Goal: Information Seeking & Learning: Obtain resource

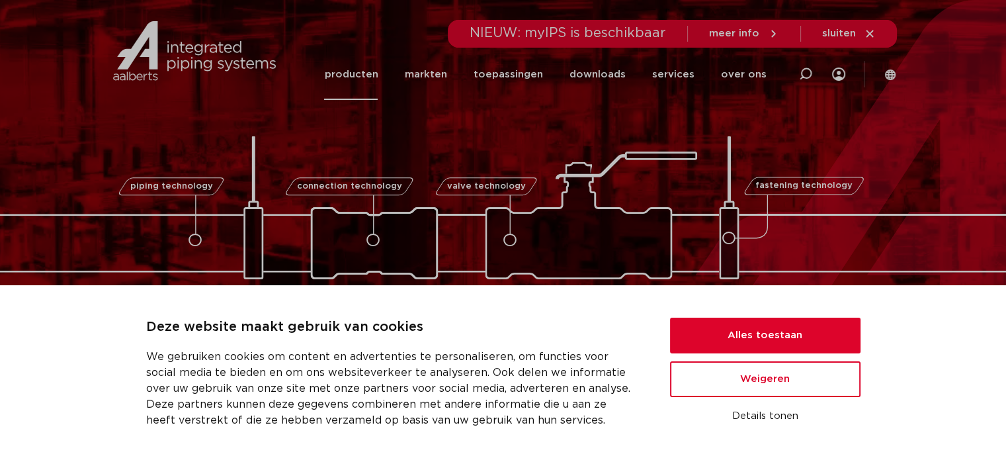
click at [374, 75] on link "producten" at bounding box center [351, 74] width 54 height 51
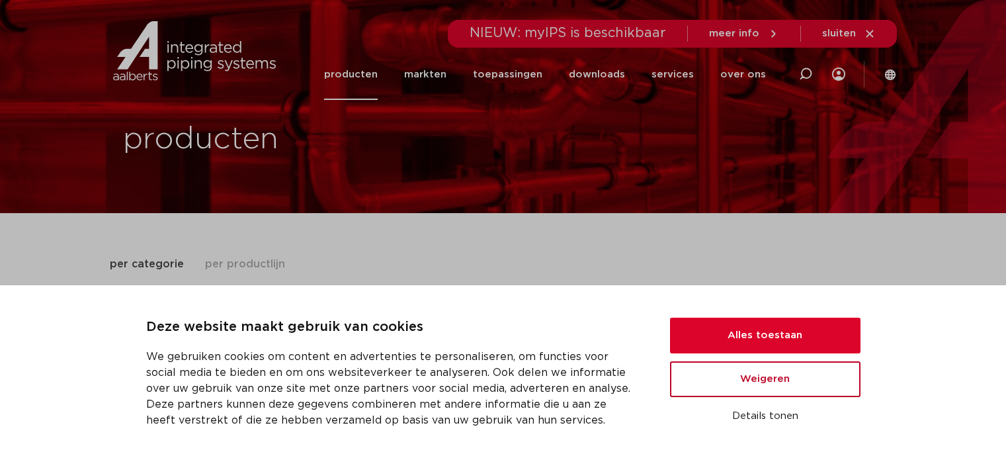
scroll to position [66, 0]
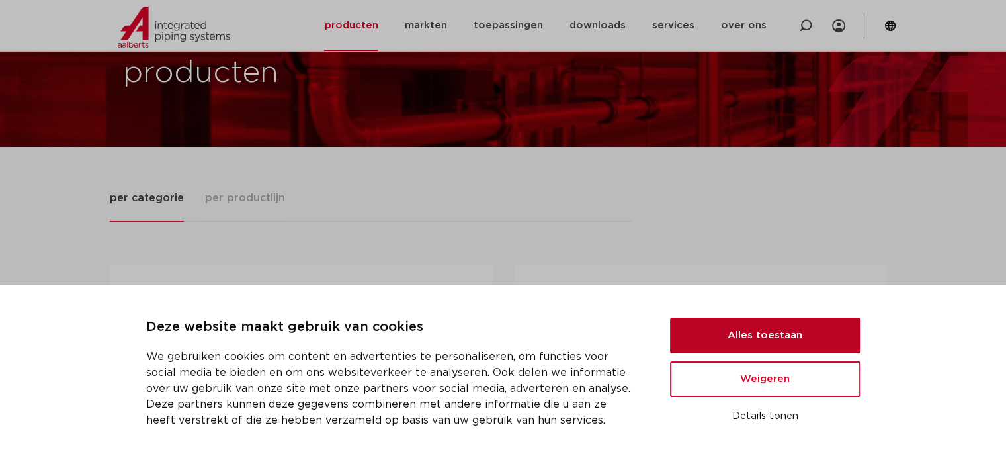
click at [813, 338] on button "Alles toestaan" at bounding box center [765, 335] width 190 height 36
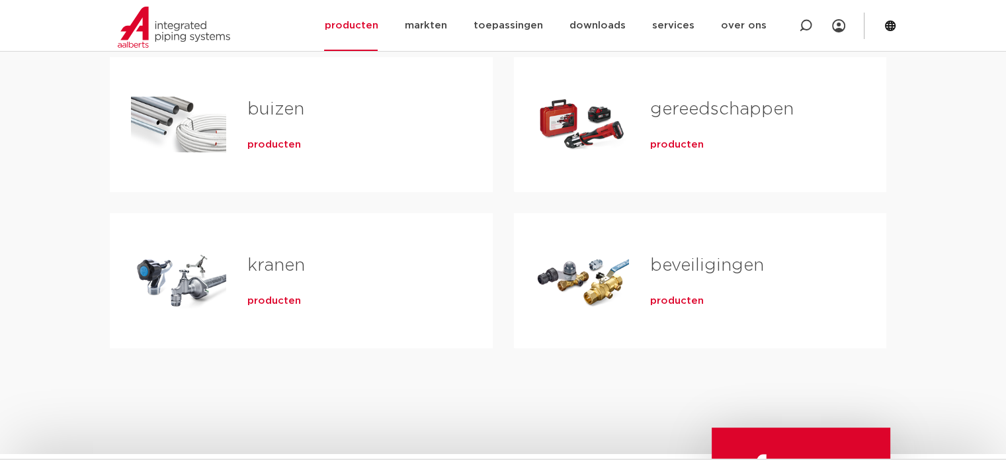
scroll to position [132, 0]
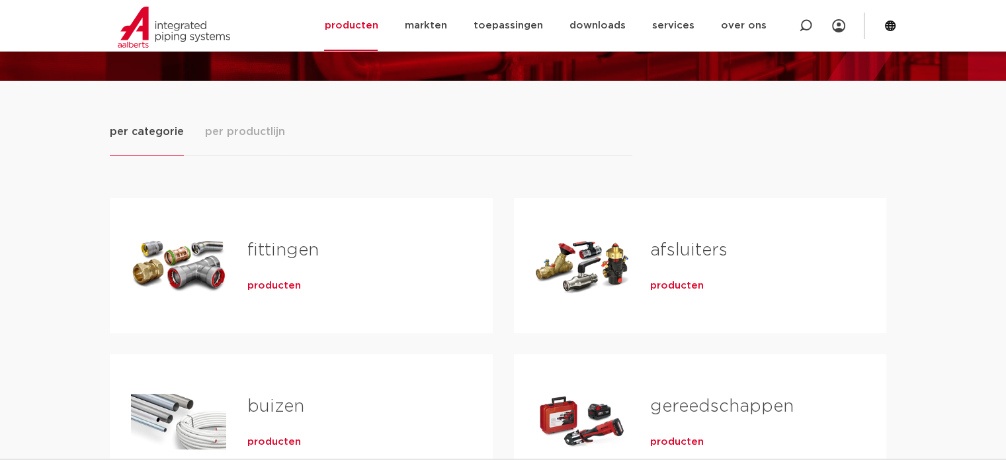
click at [262, 282] on span "producten" at bounding box center [274, 285] width 54 height 13
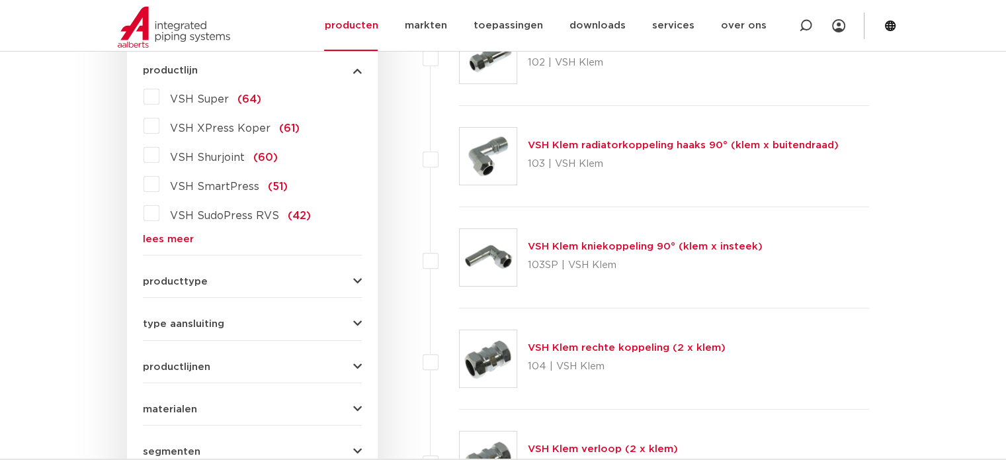
scroll to position [463, 0]
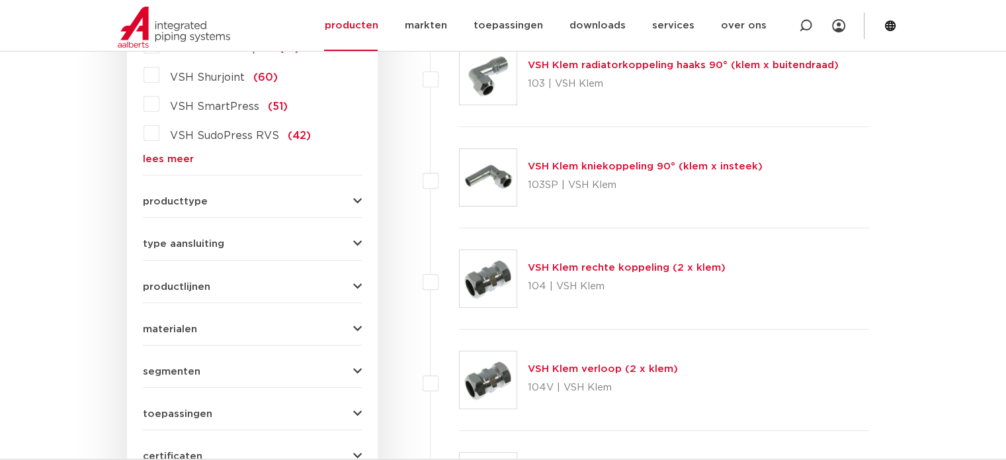
click at [194, 239] on span "type aansluiting" at bounding box center [183, 244] width 81 height 10
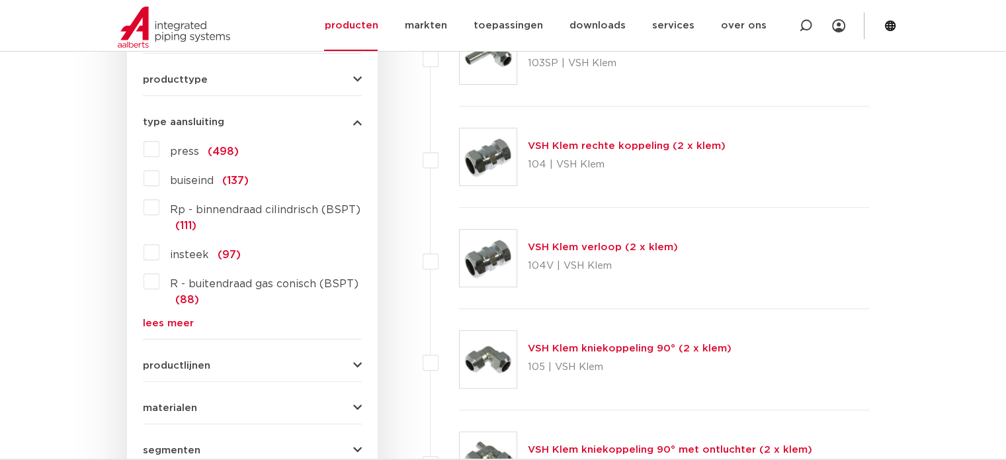
scroll to position [661, 0]
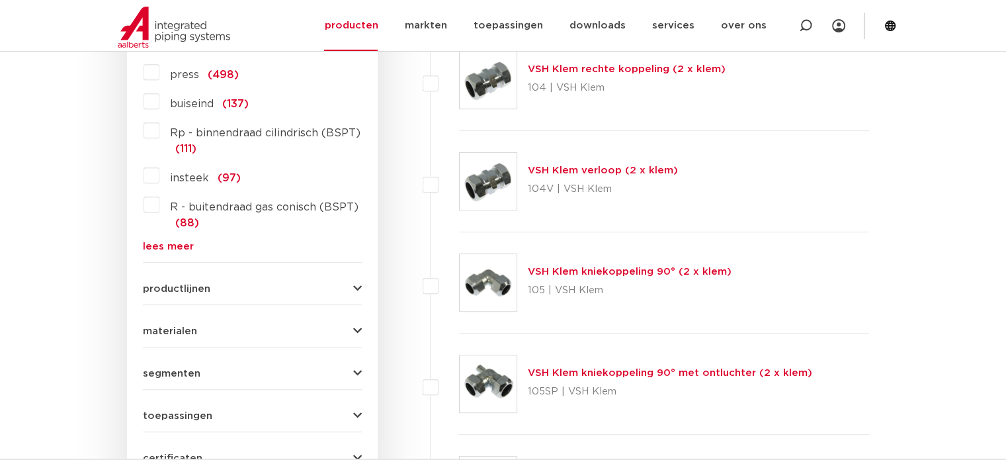
click at [162, 280] on div "productlijnen VSH SmartPress maak een keuze VSH SmartPress afsluiters VSH Smart…" at bounding box center [252, 283] width 219 height 20
click at [159, 285] on span "productlijnen" at bounding box center [176, 289] width 67 height 10
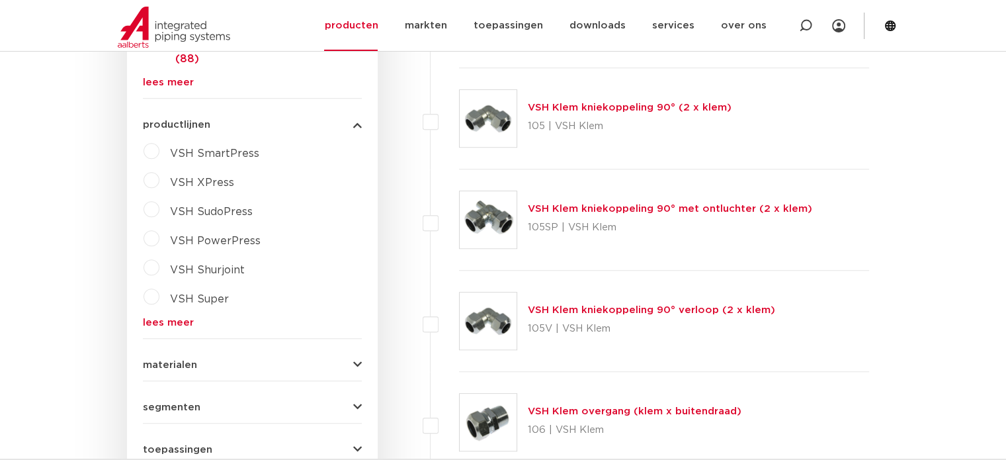
scroll to position [926, 0]
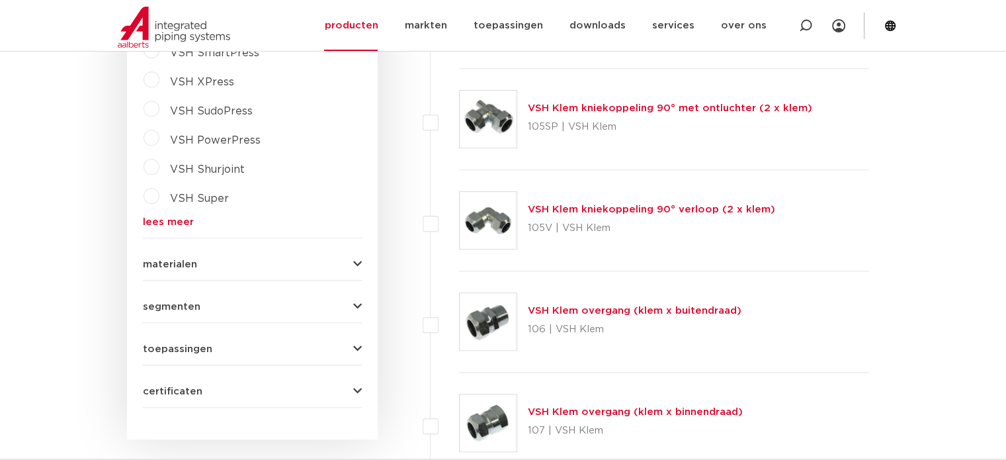
click at [169, 344] on span "toepassingen" at bounding box center [177, 349] width 69 height 10
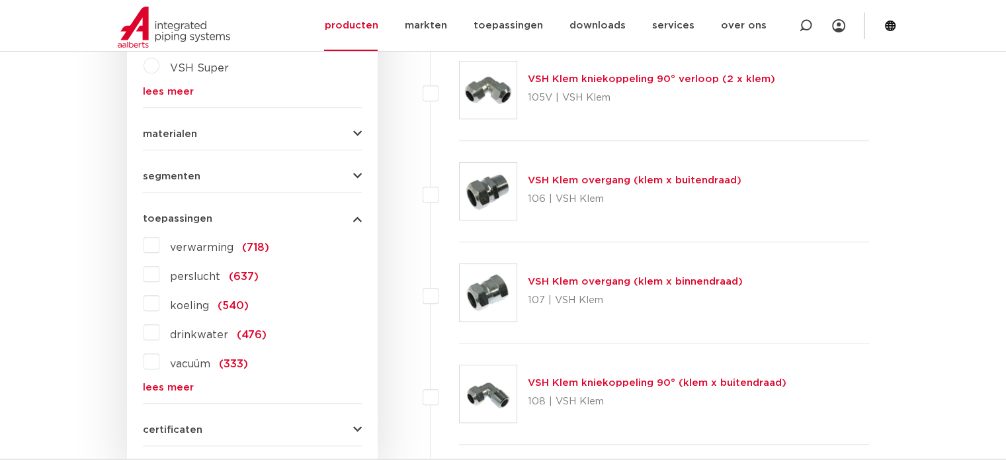
scroll to position [1058, 0]
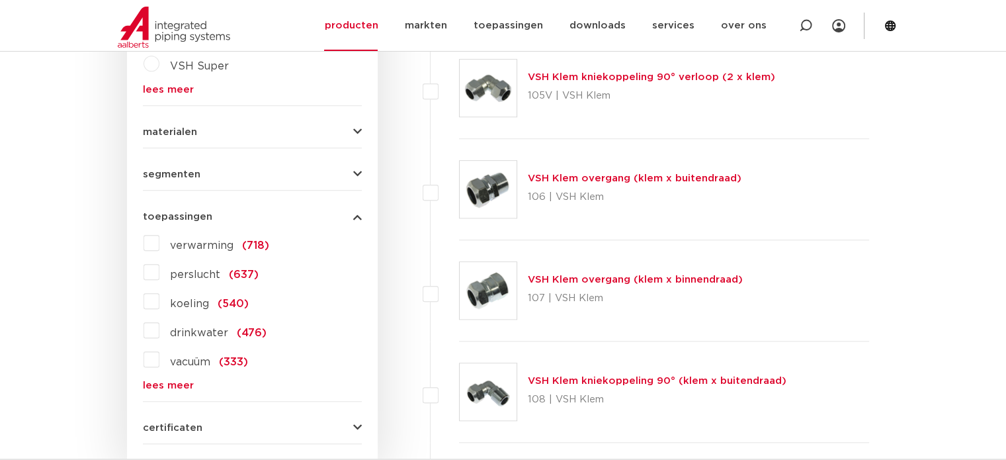
click at [174, 385] on link "lees meer" at bounding box center [252, 385] width 219 height 10
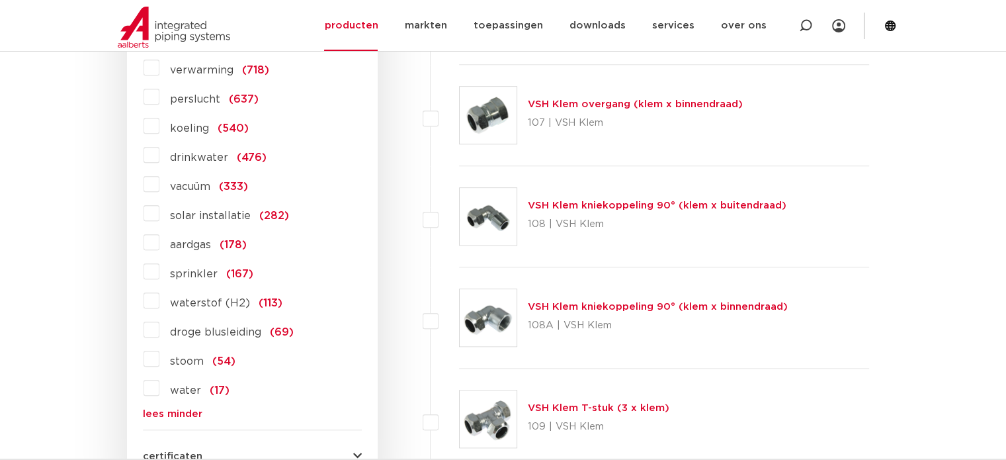
scroll to position [1256, 0]
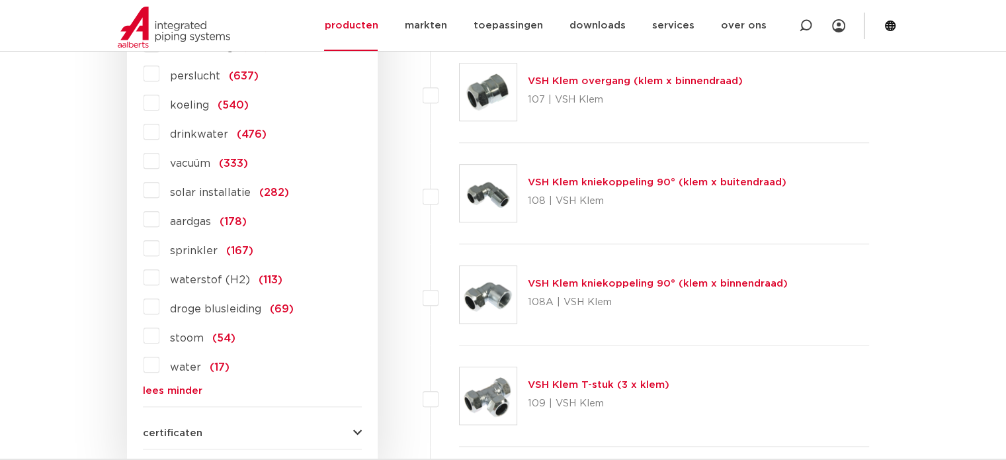
click at [159, 131] on label "drinkwater (476)" at bounding box center [212, 131] width 107 height 21
click at [0, 0] on input "drinkwater (476)" at bounding box center [0, 0] width 0 height 0
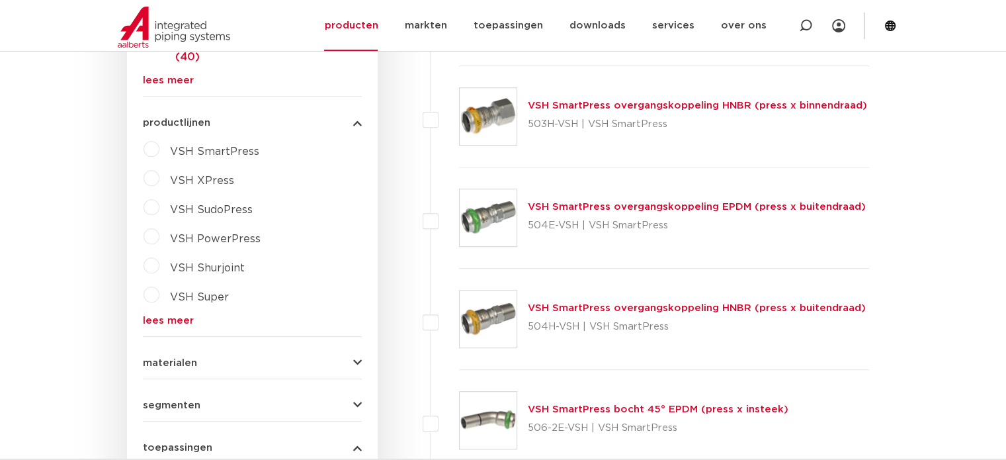
scroll to position [992, 0]
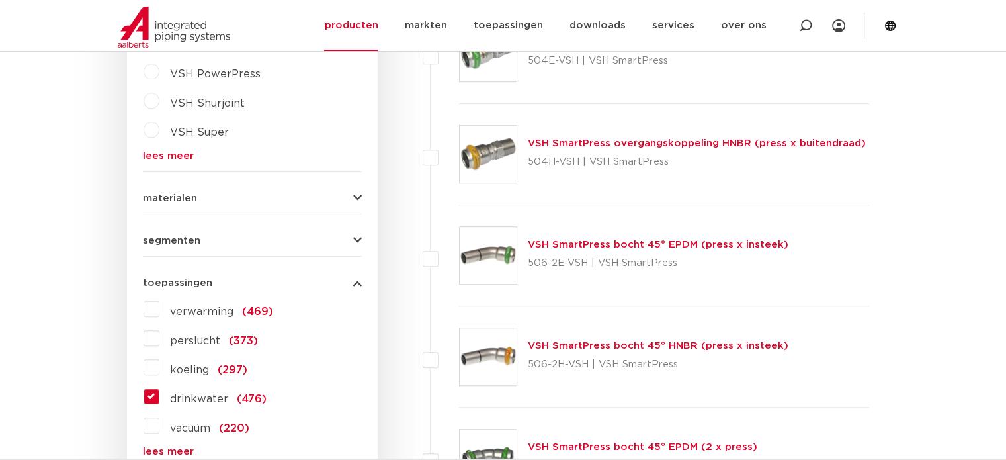
click at [184, 242] on span "segmenten" at bounding box center [172, 240] width 58 height 10
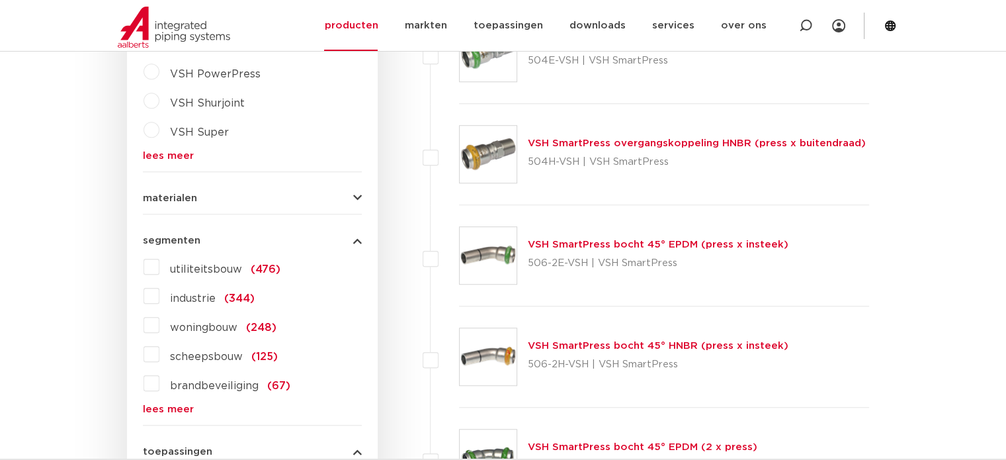
click at [167, 188] on div "materialen messing (218) roestvaststaal (125) staal (2) koper (66) brons (54) k…" at bounding box center [252, 192] width 219 height 20
click at [164, 198] on span "materialen" at bounding box center [170, 198] width 54 height 10
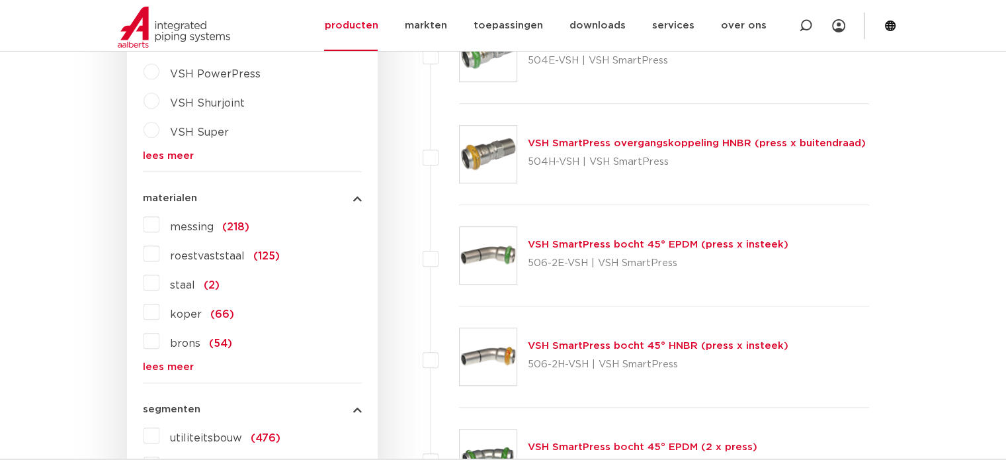
click at [159, 221] on label "messing (218)" at bounding box center [204, 224] width 90 height 21
click at [0, 0] on input "messing (218)" at bounding box center [0, 0] width 0 height 0
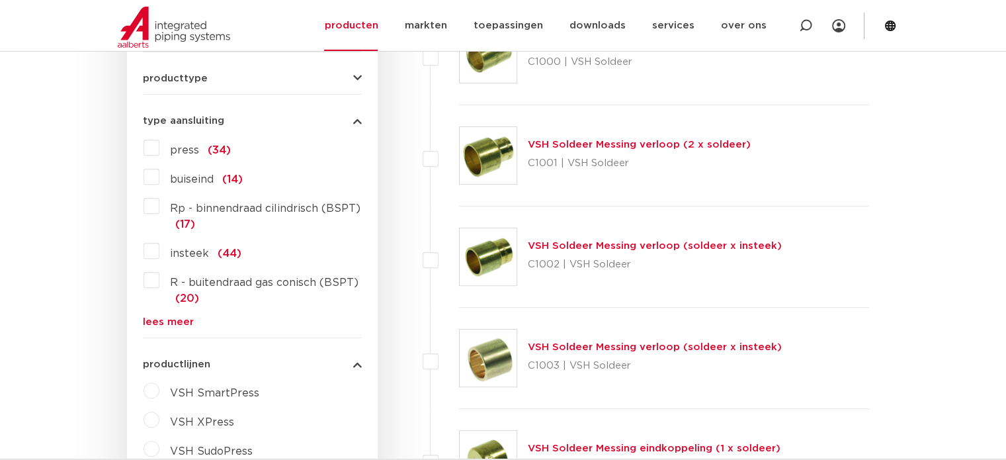
scroll to position [595, 0]
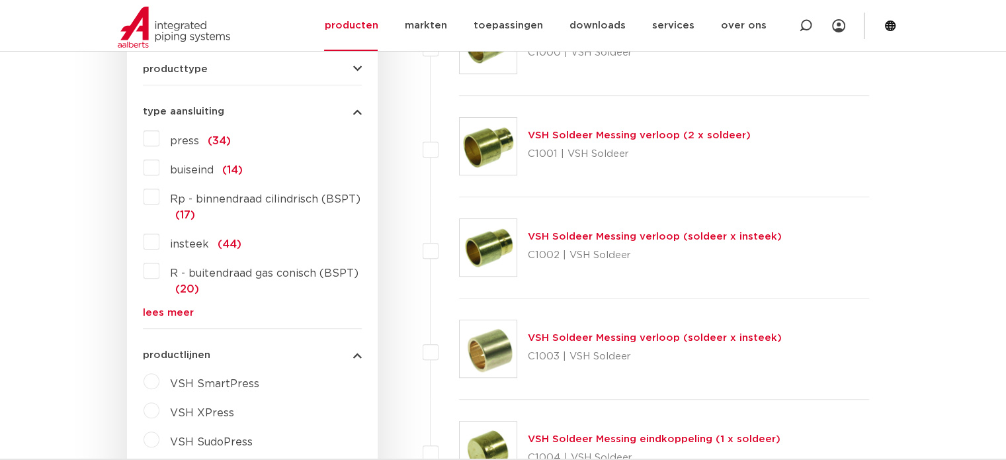
click at [174, 311] on link "lees meer" at bounding box center [252, 312] width 219 height 10
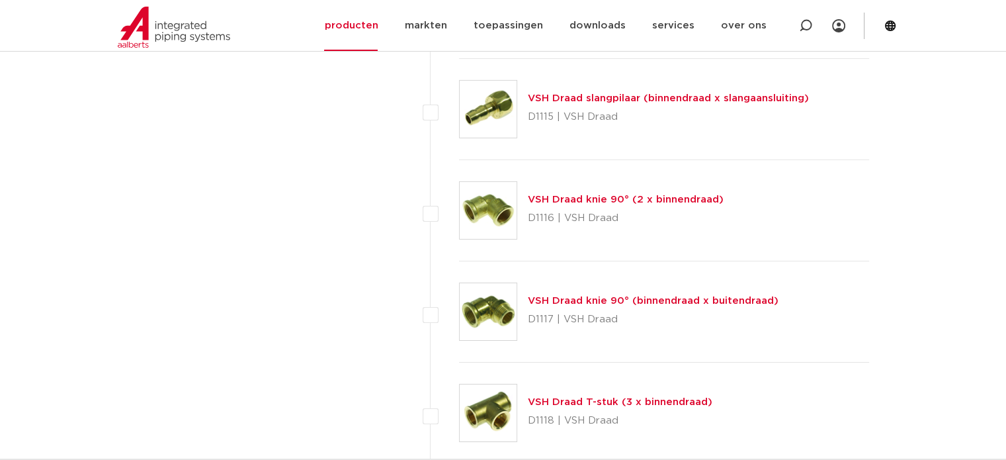
scroll to position [4562, 0]
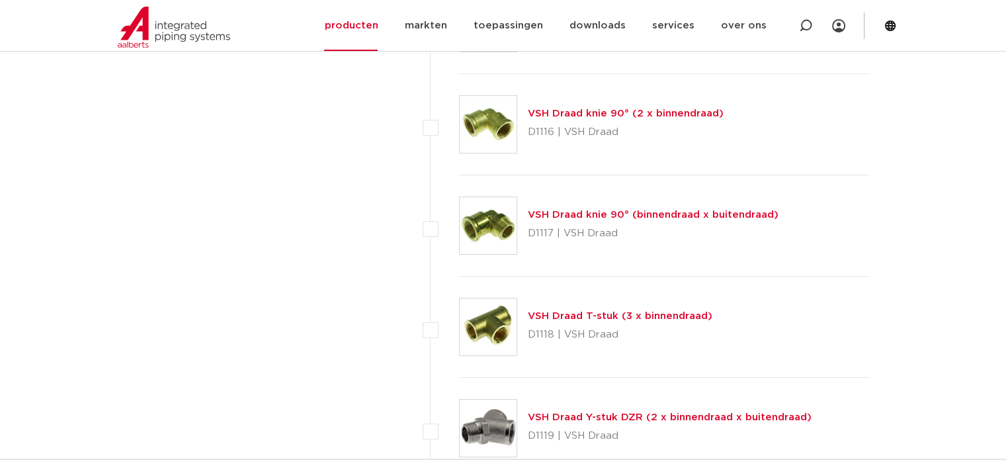
click at [575, 108] on link "VSH Draad knie 90° (2 x binnendraad)" at bounding box center [626, 113] width 196 height 10
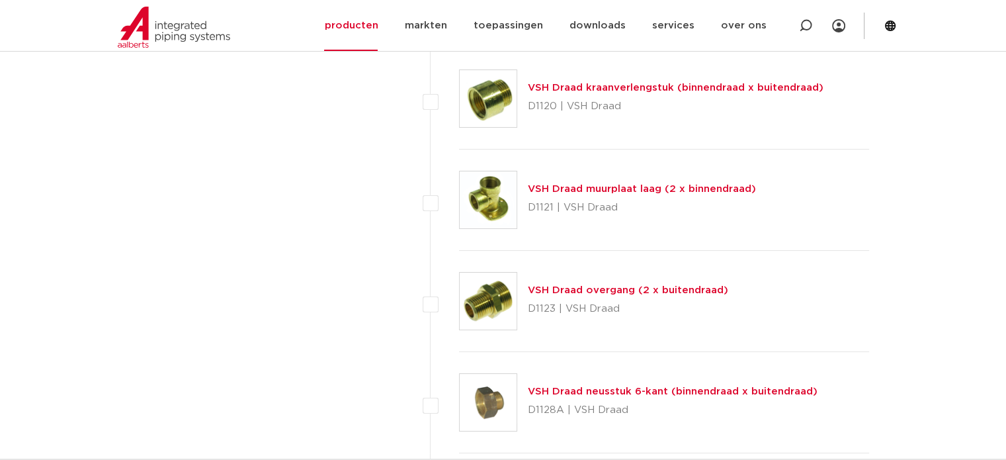
scroll to position [5025, 0]
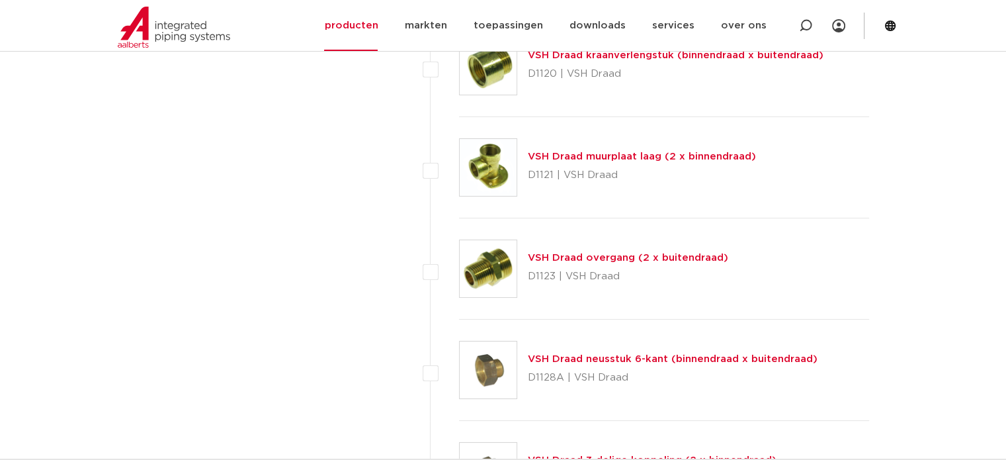
click at [564, 253] on link "VSH Draad overgang (2 x buitendraad)" at bounding box center [628, 258] width 200 height 10
click at [555, 151] on link "VSH Draad muurplaat laag (2 x binnendraad)" at bounding box center [642, 156] width 228 height 10
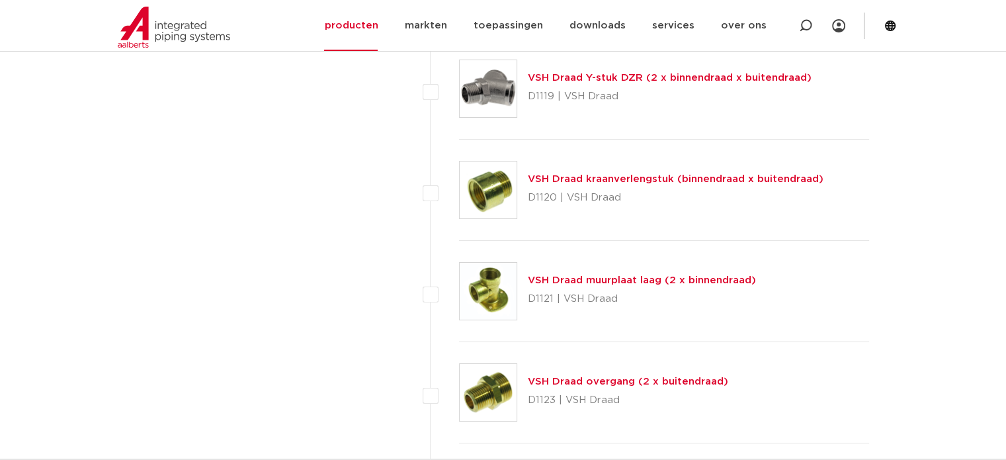
scroll to position [4893, 0]
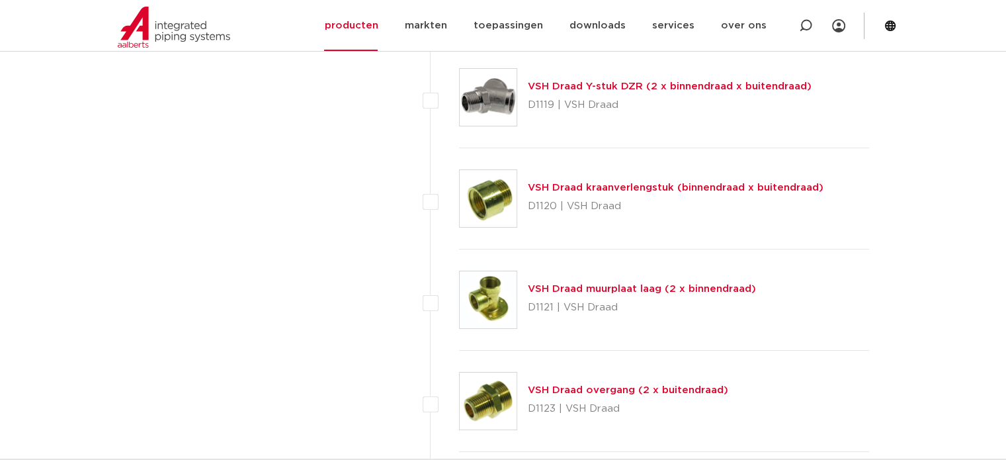
click at [558, 182] on link "VSH Draad kraanverlengstuk (binnendraad x buitendraad)" at bounding box center [676, 187] width 296 height 10
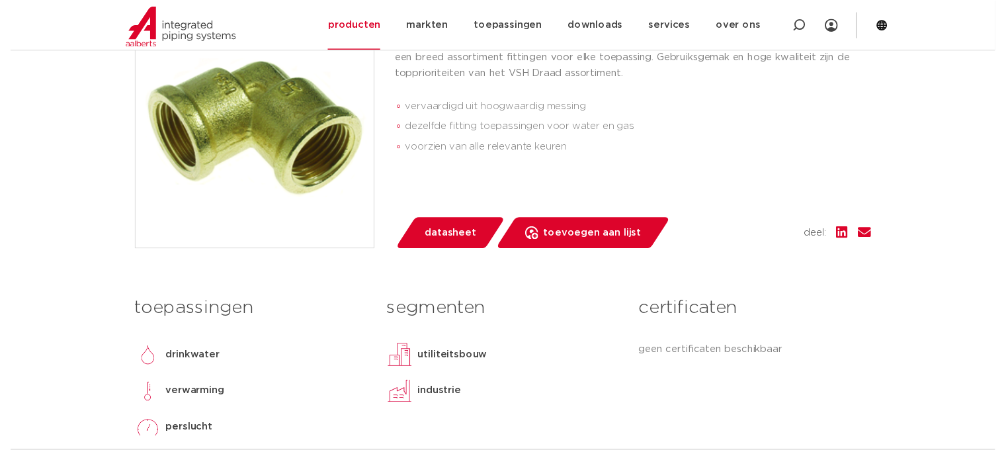
scroll to position [264, 0]
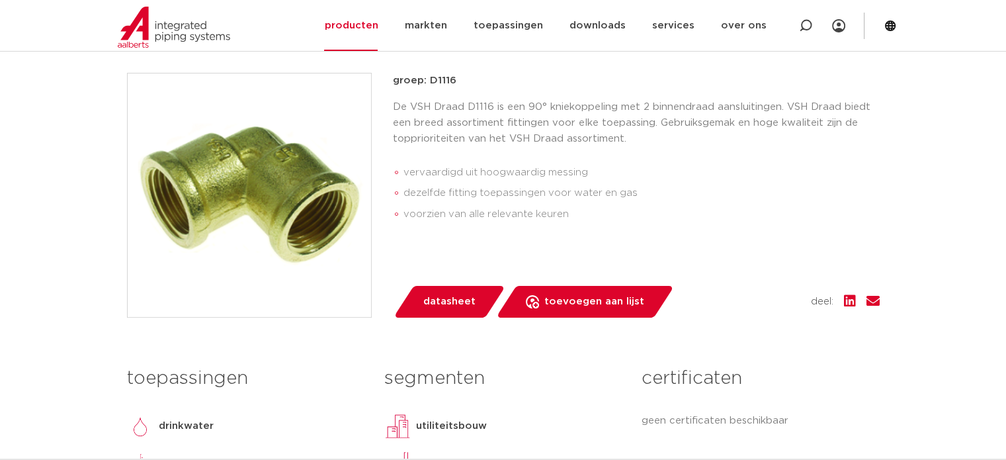
click at [452, 301] on span "datasheet" at bounding box center [449, 301] width 52 height 21
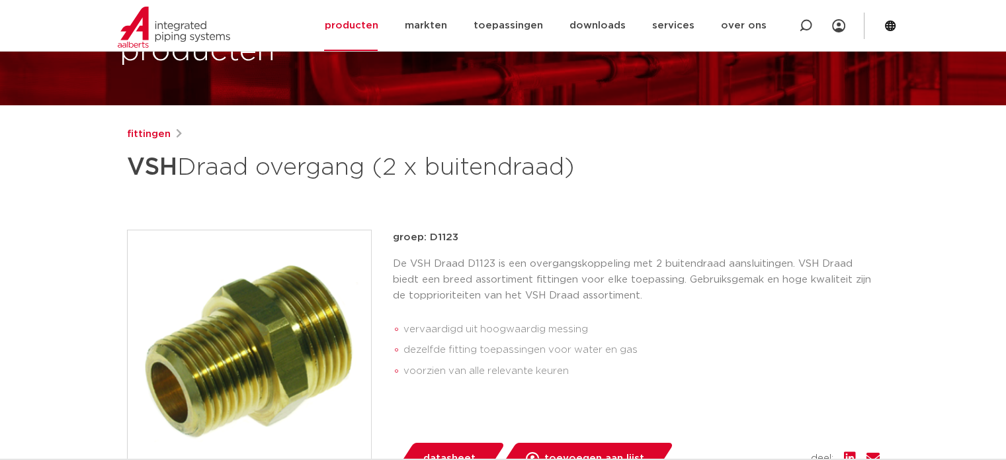
scroll to position [198, 0]
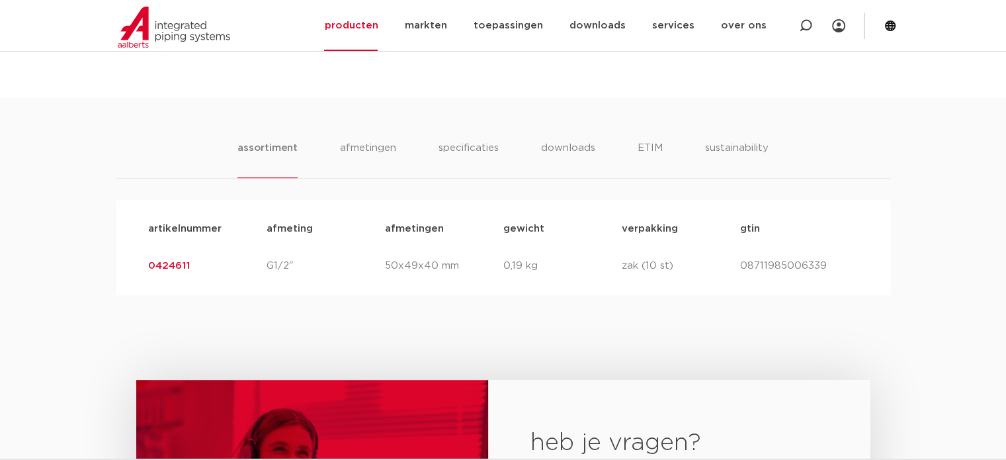
scroll to position [793, 0]
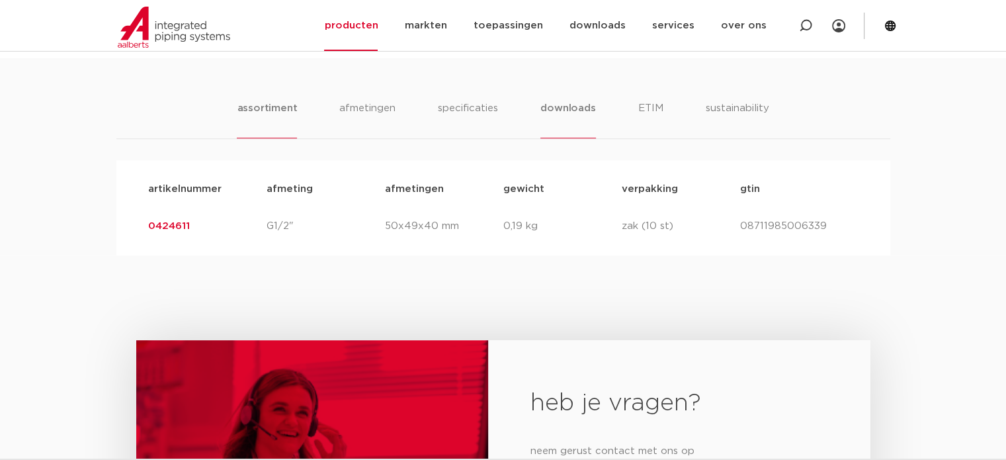
click at [557, 114] on li "downloads" at bounding box center [567, 119] width 55 height 38
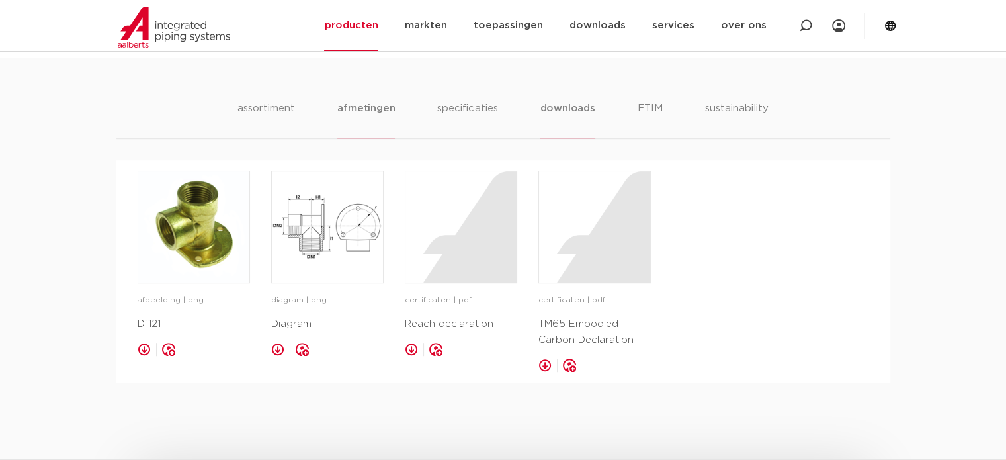
click at [370, 112] on li "afmetingen" at bounding box center [366, 119] width 58 height 38
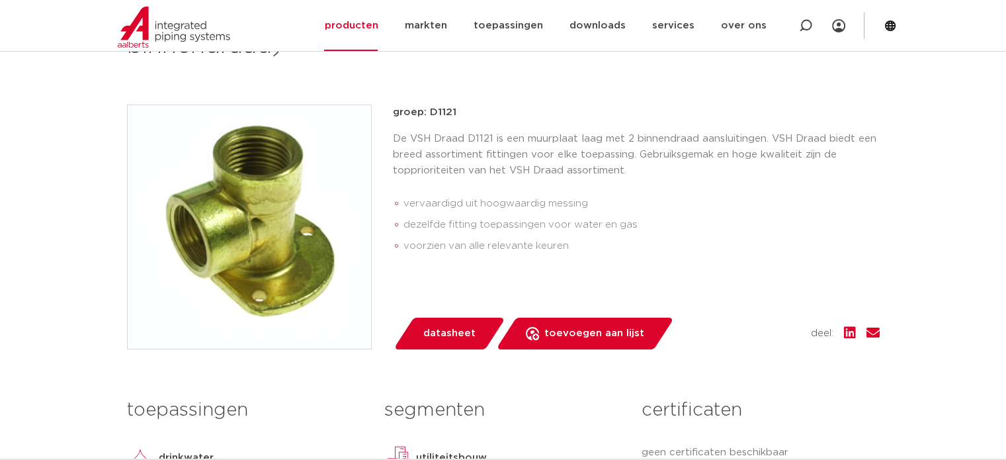
scroll to position [0, 0]
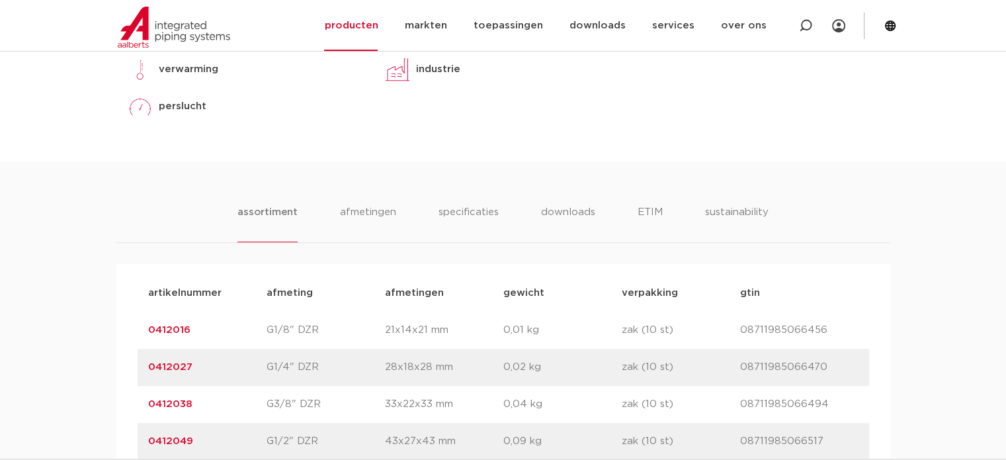
scroll to position [661, 0]
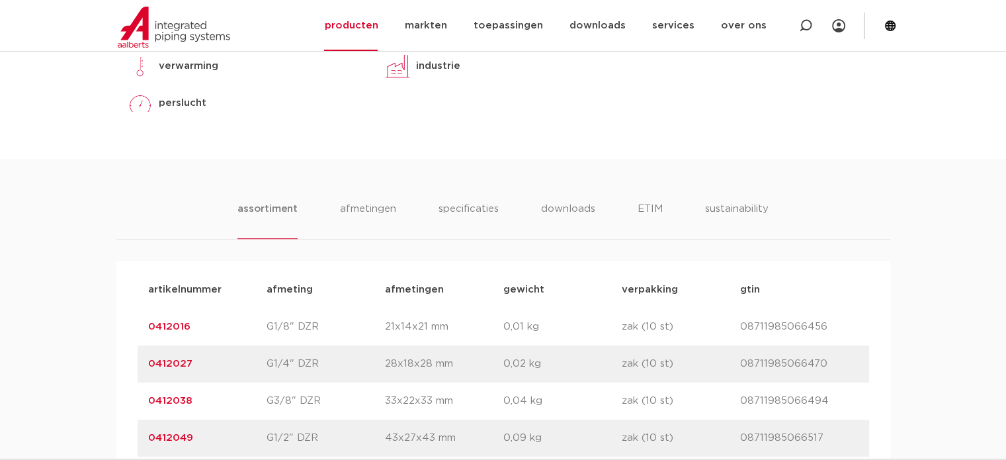
click at [364, 200] on div "assortiment [GEOGRAPHIC_DATA] specificaties downloads ETIM sustainability assor…" at bounding box center [503, 442] width 1006 height 567
click at [364, 206] on li "afmetingen" at bounding box center [368, 220] width 58 height 38
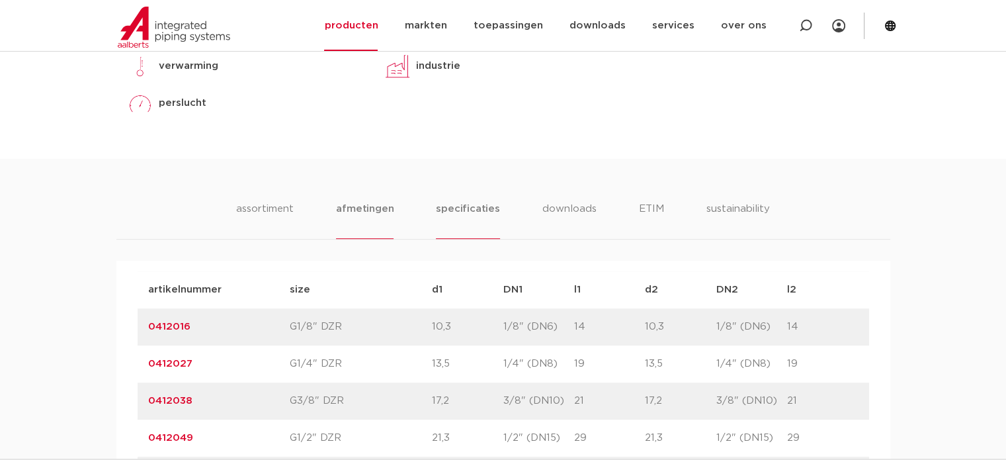
click at [473, 207] on li "specificaties" at bounding box center [467, 220] width 63 height 38
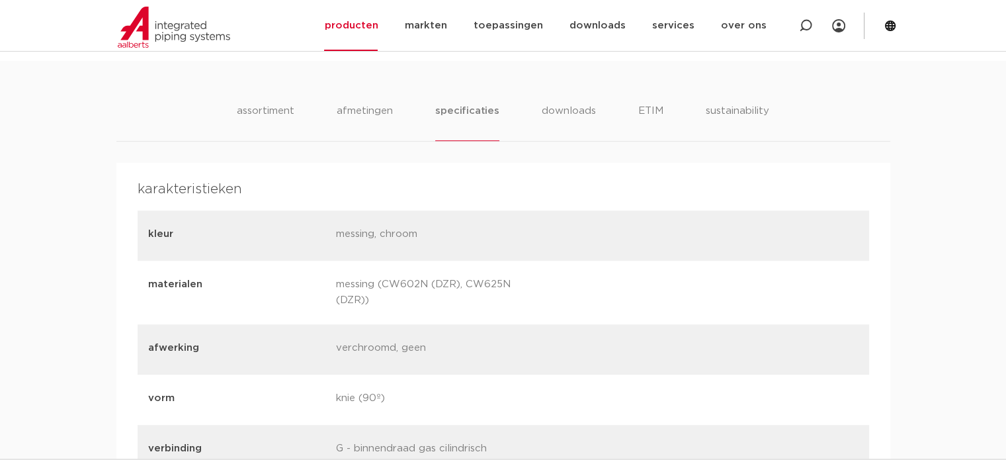
scroll to position [727, 0]
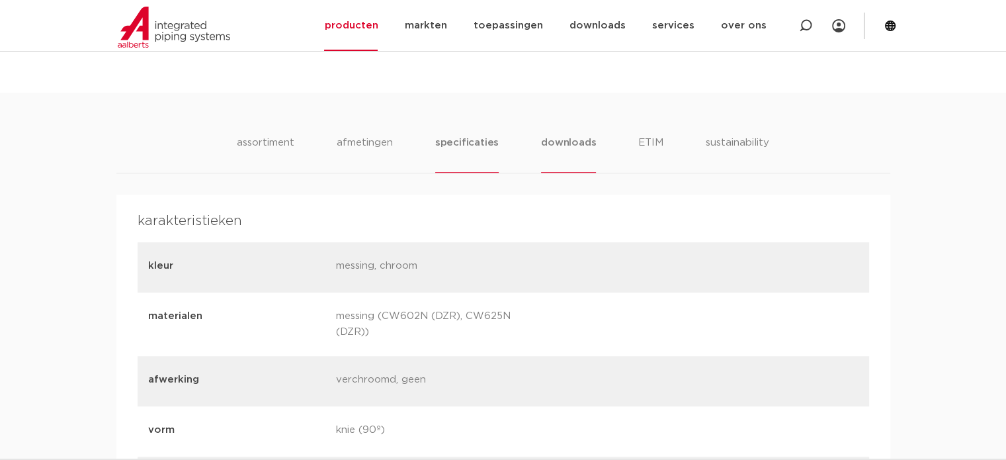
click at [563, 140] on li "downloads" at bounding box center [568, 154] width 55 height 38
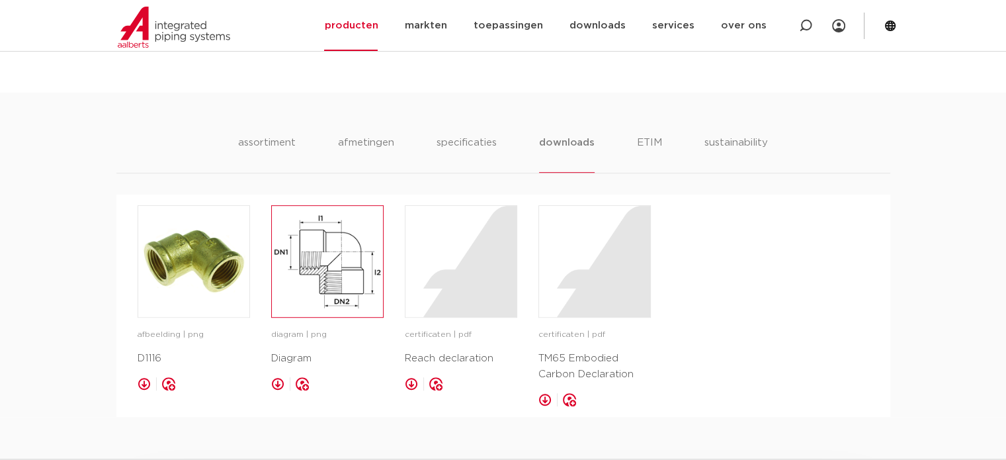
click at [351, 268] on img at bounding box center [327, 261] width 111 height 111
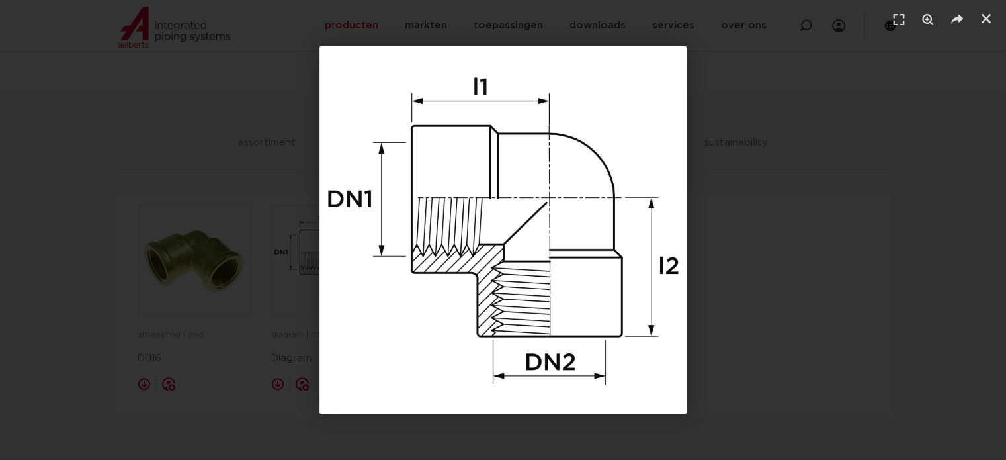
click at [113, 124] on div "1 / 1" at bounding box center [502, 229] width 913 height 367
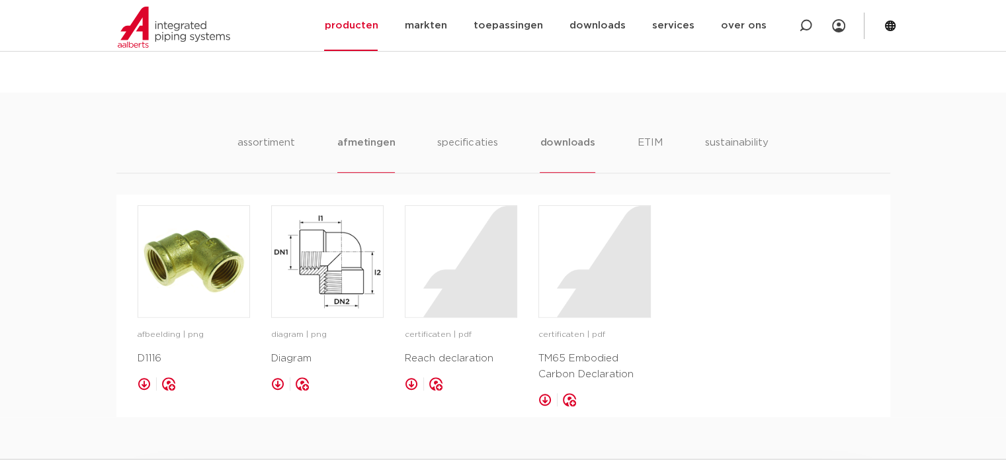
click at [350, 143] on li "afmetingen" at bounding box center [366, 154] width 58 height 38
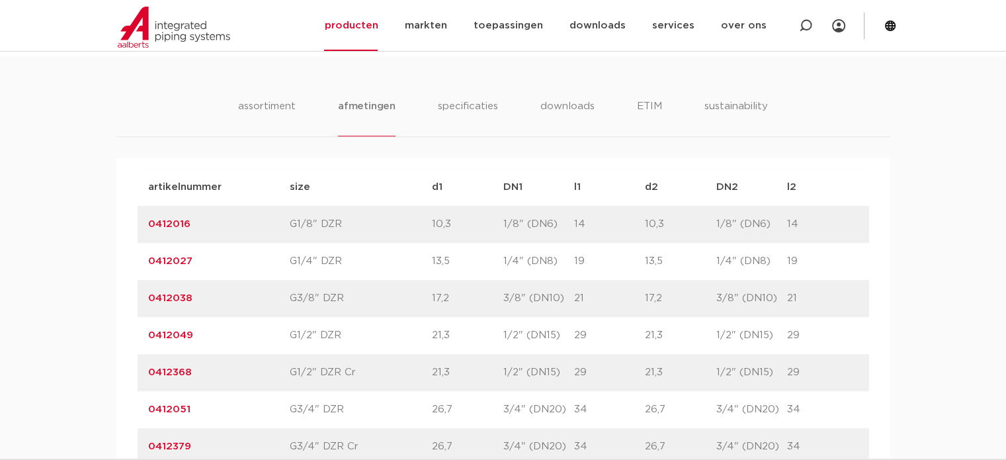
scroll to position [793, 0]
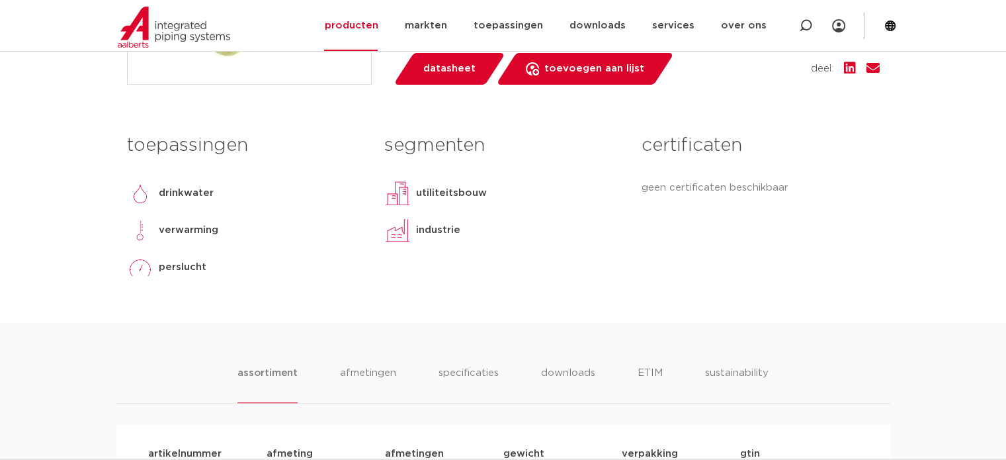
scroll to position [793, 0]
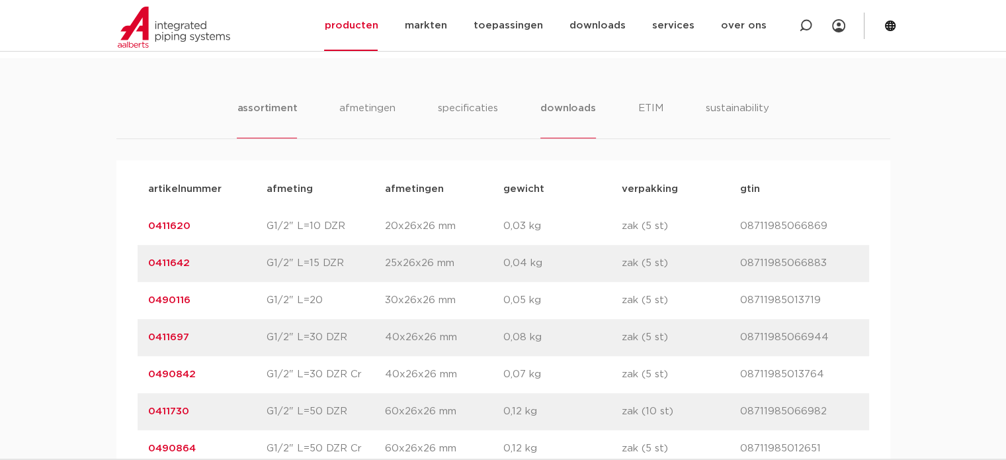
click at [572, 112] on li "downloads" at bounding box center [567, 119] width 55 height 38
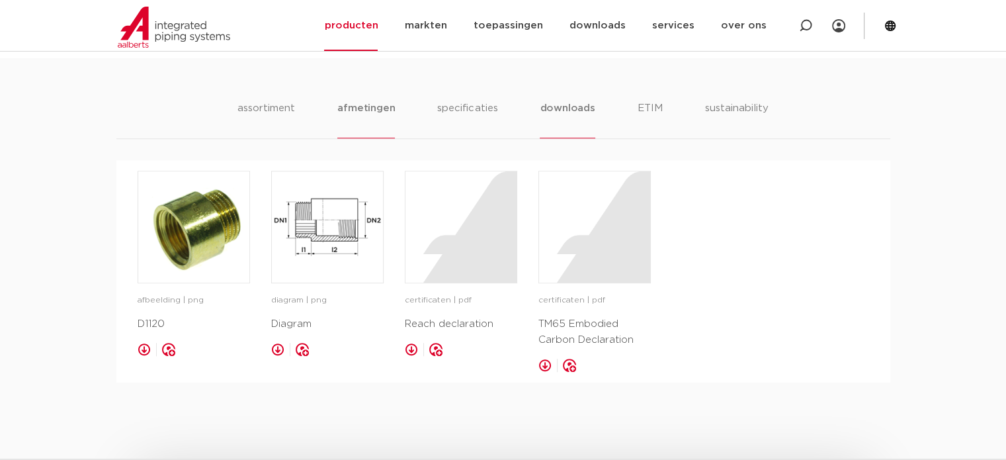
click at [346, 110] on li "afmetingen" at bounding box center [366, 119] width 58 height 38
